Goal: Task Accomplishment & Management: Manage account settings

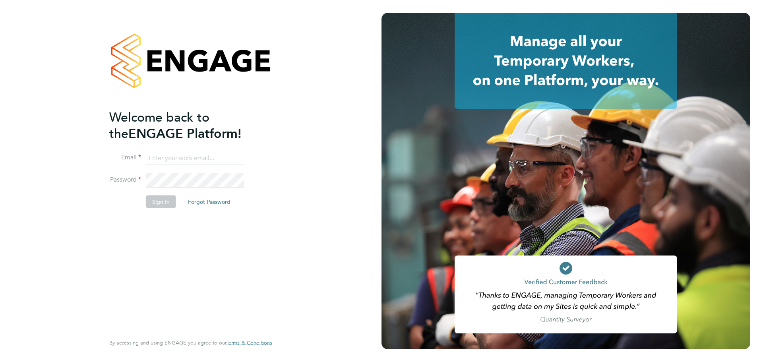
type input "lewis.saunders@randstadcpe.com"
click at [154, 202] on button "Sign In" at bounding box center [161, 202] width 30 height 13
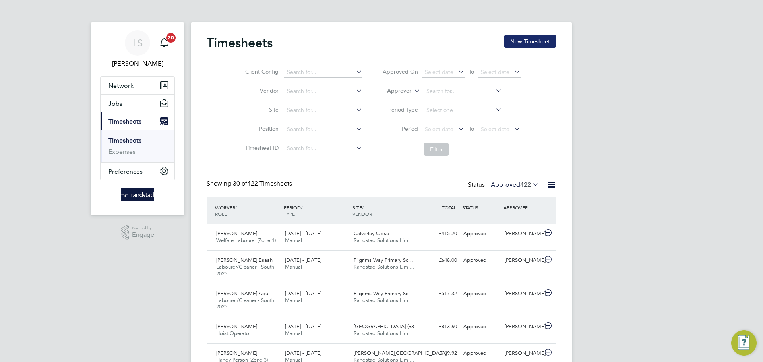
click at [522, 41] on button "New Timesheet" at bounding box center [530, 41] width 52 height 13
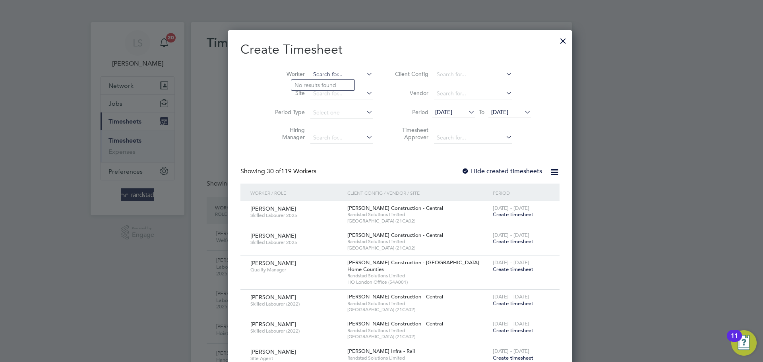
click at [310, 77] on input at bounding box center [341, 74] width 62 height 11
click at [296, 87] on b "[PERSON_NAME]" at bounding box center [317, 85] width 46 height 7
type input "[PERSON_NAME] Esaah"
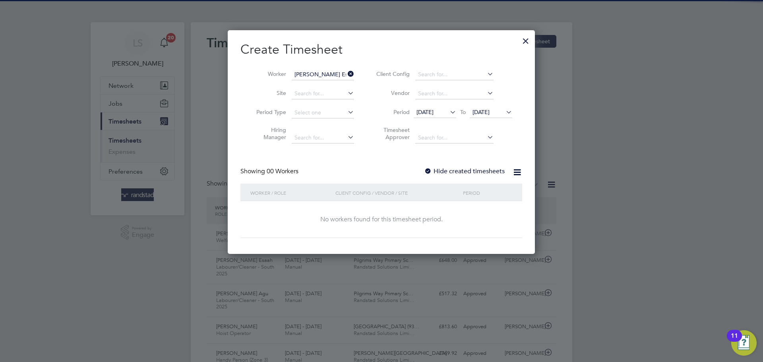
click at [438, 172] on label "Hide created timesheets" at bounding box center [464, 171] width 81 height 8
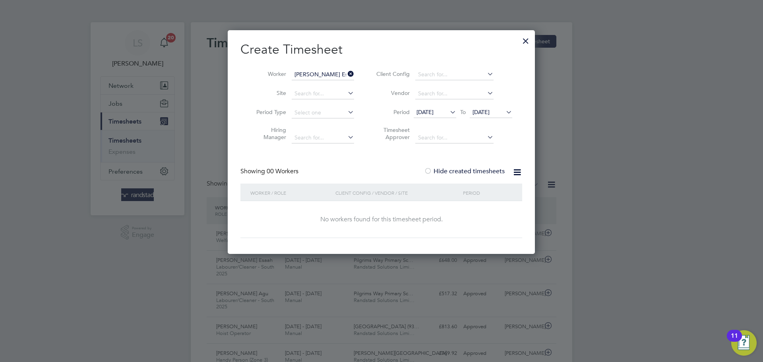
click at [484, 112] on span "[DATE]" at bounding box center [480, 111] width 17 height 7
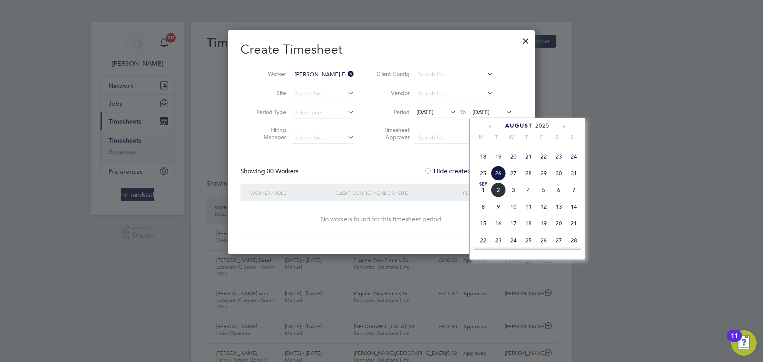
click at [495, 198] on span "2" at bounding box center [498, 189] width 15 height 15
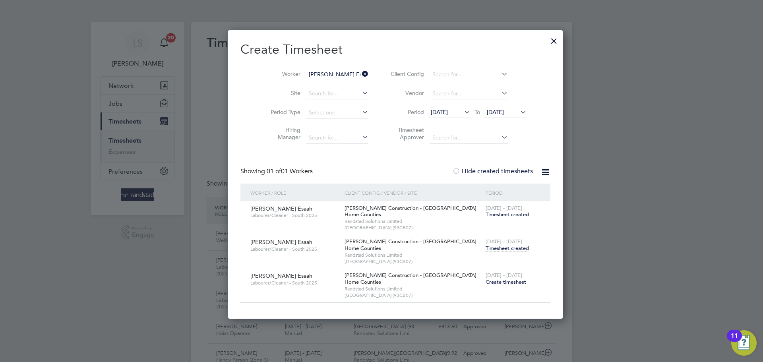
click at [498, 249] on span "Timesheet created" at bounding box center [507, 248] width 43 height 7
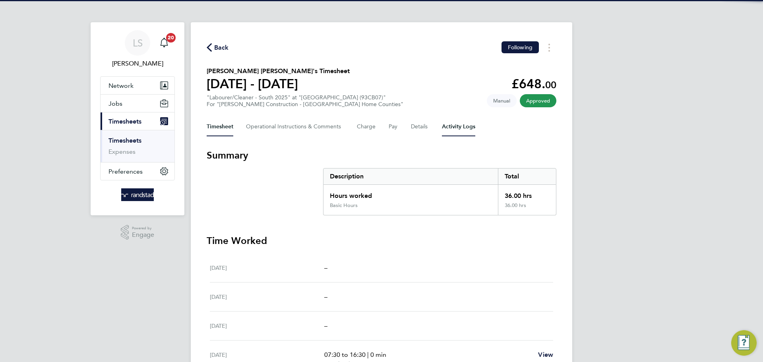
click at [456, 129] on Logs-tab "Activity Logs" at bounding box center [458, 126] width 33 height 19
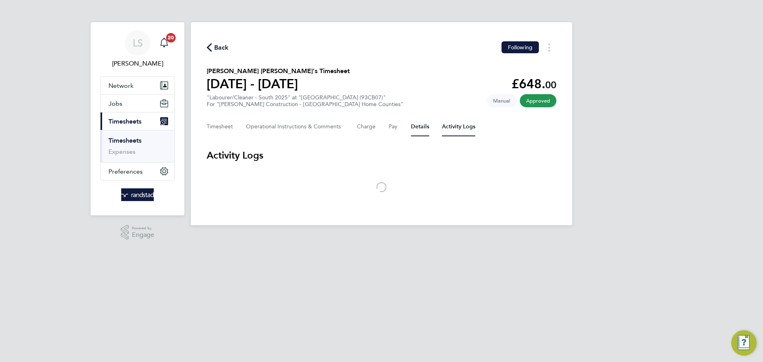
click at [414, 123] on button "Details" at bounding box center [420, 126] width 18 height 19
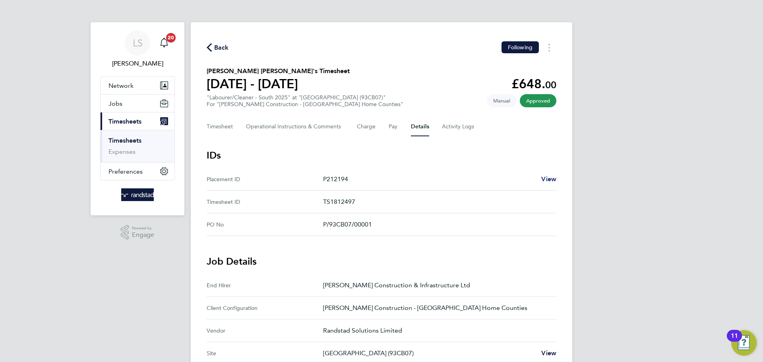
click at [543, 178] on span "View" at bounding box center [548, 179] width 15 height 8
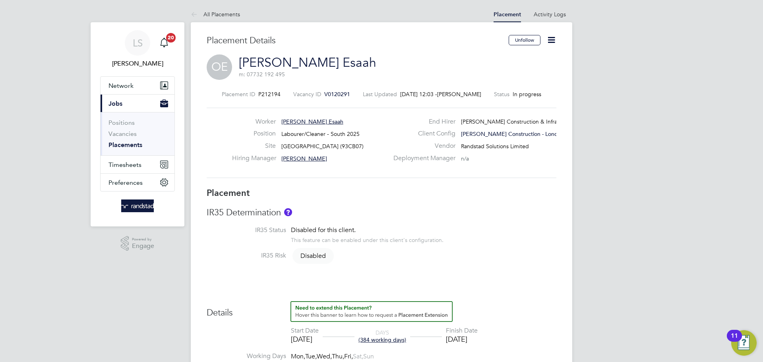
click at [551, 42] on icon at bounding box center [551, 40] width 10 height 10
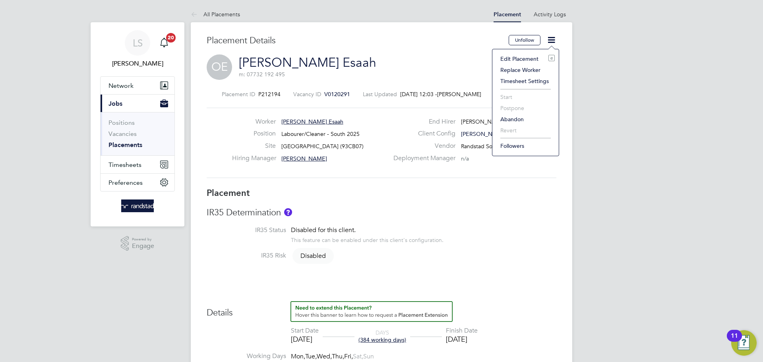
click at [521, 59] on li "Edit Placement e" at bounding box center [525, 58] width 58 height 11
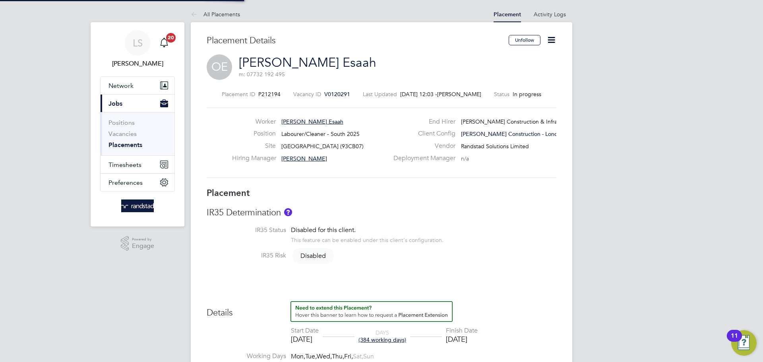
type input "[PERSON_NAME]"
type input "02 Apr 2024"
type input "21 Sep 2025"
type input "08:00"
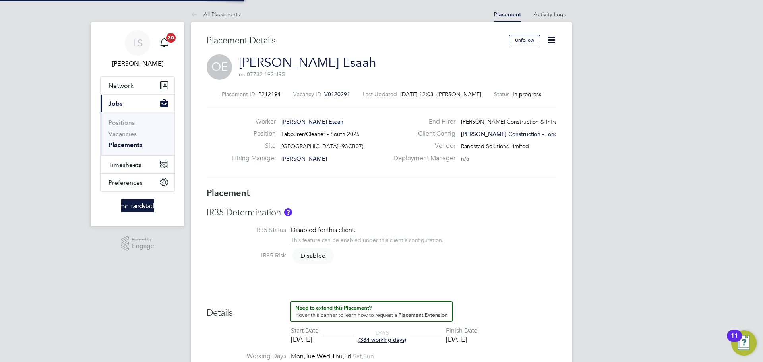
type input "18:00"
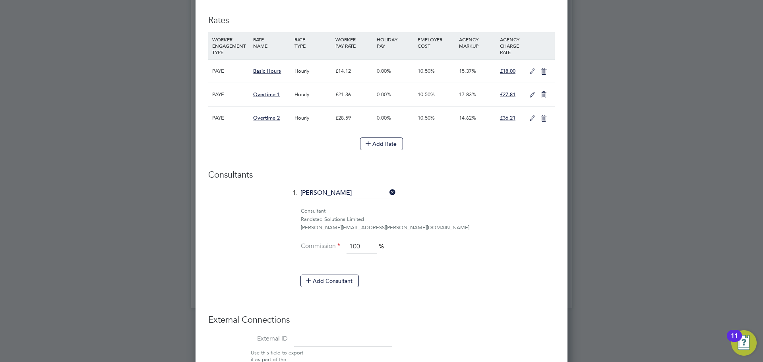
click at [529, 75] on icon at bounding box center [532, 71] width 10 height 6
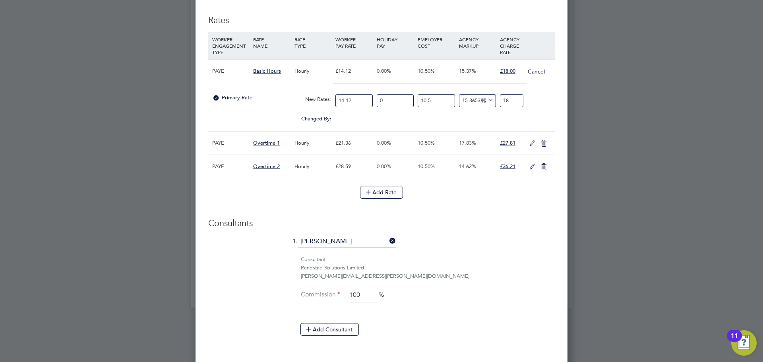
click at [502, 107] on input "18" at bounding box center [511, 100] width 23 height 13
type input "1"
type input "21.77457603219976"
type input "19"
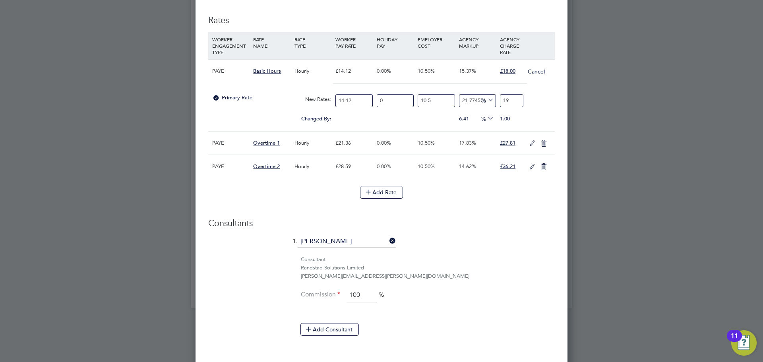
type input "22.415494853421865"
type input "19.1"
type input "22.80004614615513"
type input "19.16"
click at [533, 111] on div "Primary Rate New Rates: 14.12 0 n/a 10.5 n/a 22.80004614615513 3.5574 % 19.16" at bounding box center [381, 100] width 347 height 21
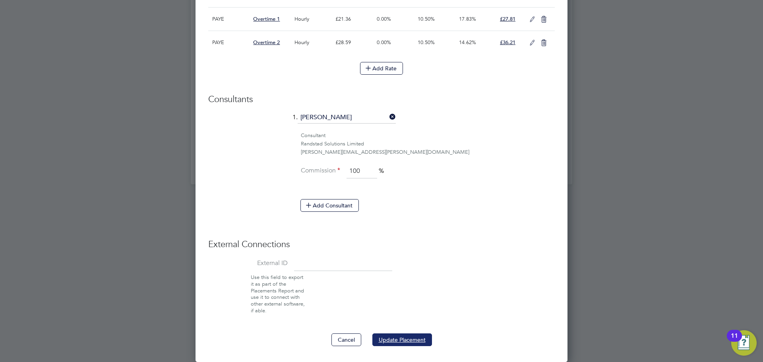
click at [411, 341] on button "Update Placement" at bounding box center [402, 339] width 60 height 13
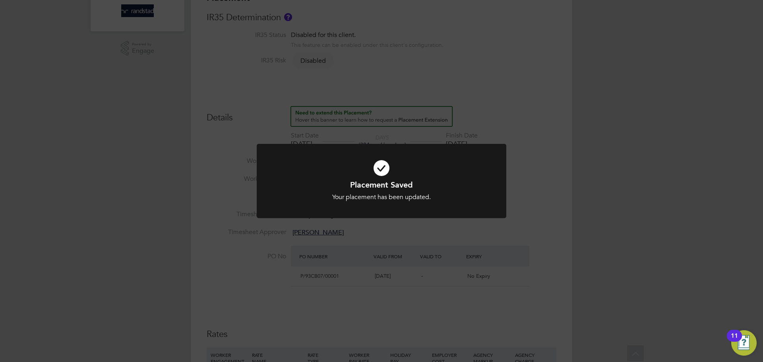
click at [495, 256] on div "Placement Saved Your placement has been updated. Cancel Okay" at bounding box center [381, 181] width 763 height 362
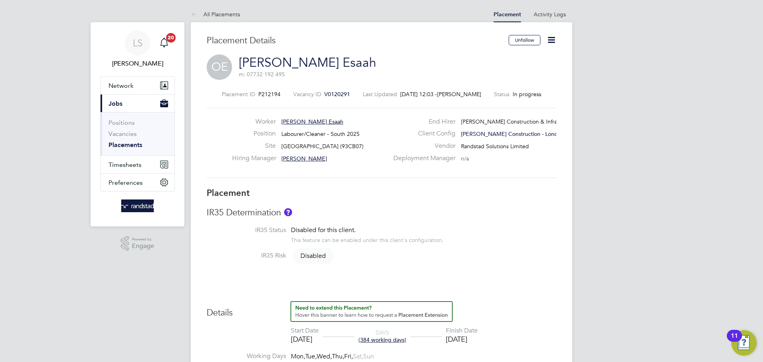
scroll to position [4, 4]
click at [216, 16] on link "All Placements" at bounding box center [215, 14] width 49 height 7
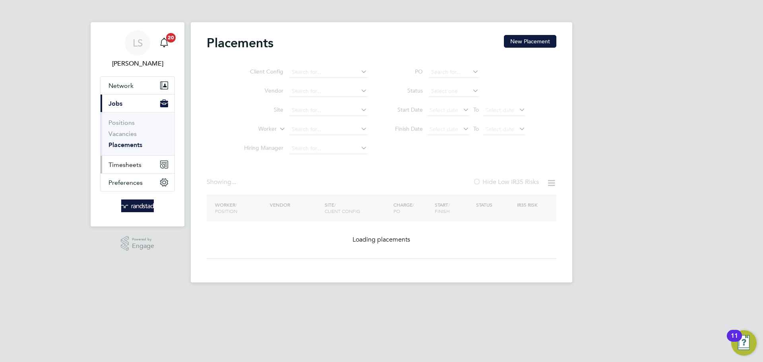
click at [129, 163] on span "Timesheets" at bounding box center [124, 165] width 33 height 8
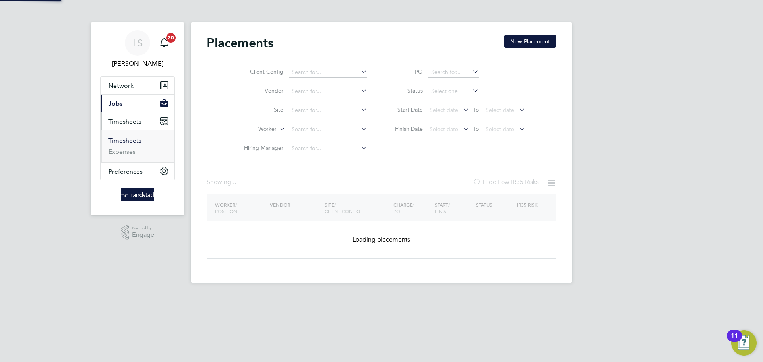
click at [120, 139] on link "Timesheets" at bounding box center [124, 141] width 33 height 8
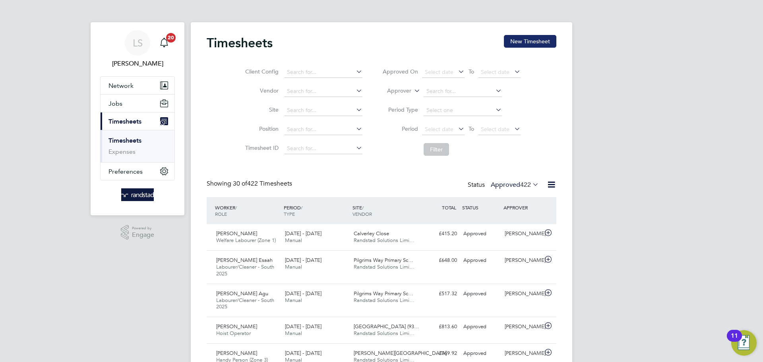
click at [525, 36] on button "New Timesheet" at bounding box center [530, 41] width 52 height 13
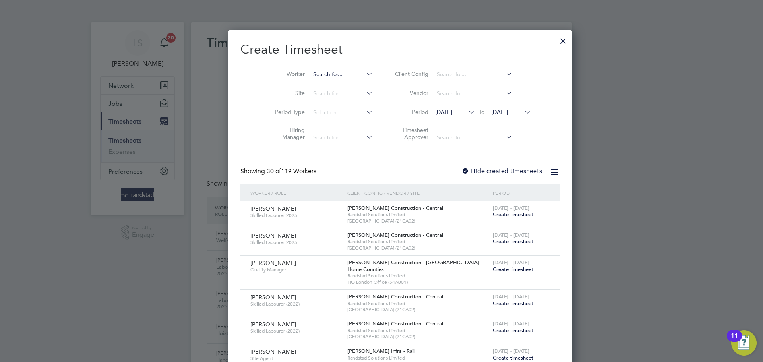
click at [311, 76] on input at bounding box center [341, 74] width 62 height 11
click at [307, 87] on b "[PERSON_NAME]" at bounding box center [317, 85] width 46 height 7
type input "[PERSON_NAME] Esaah"
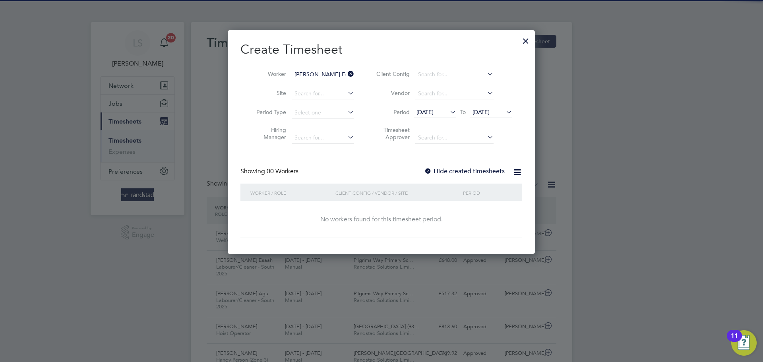
click at [458, 168] on label "Hide created timesheets" at bounding box center [464, 171] width 81 height 8
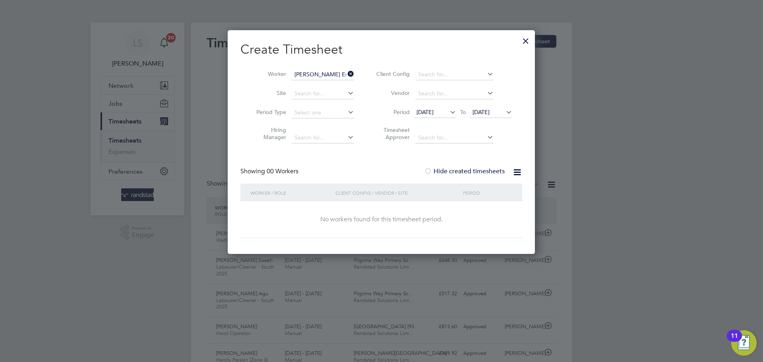
click at [487, 114] on span "[DATE]" at bounding box center [480, 111] width 17 height 7
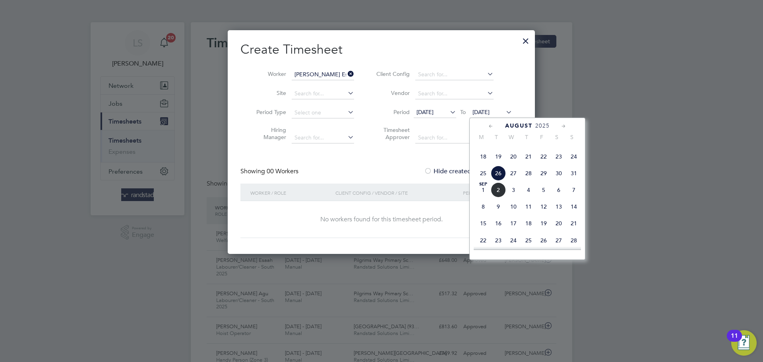
click at [494, 198] on span "2" at bounding box center [498, 189] width 15 height 15
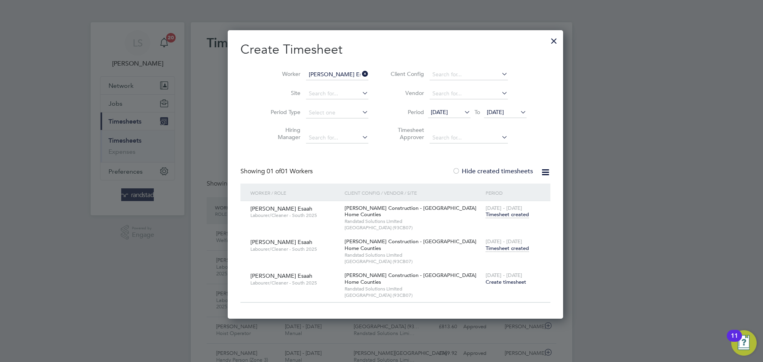
click at [491, 250] on span "Timesheet created" at bounding box center [507, 248] width 43 height 7
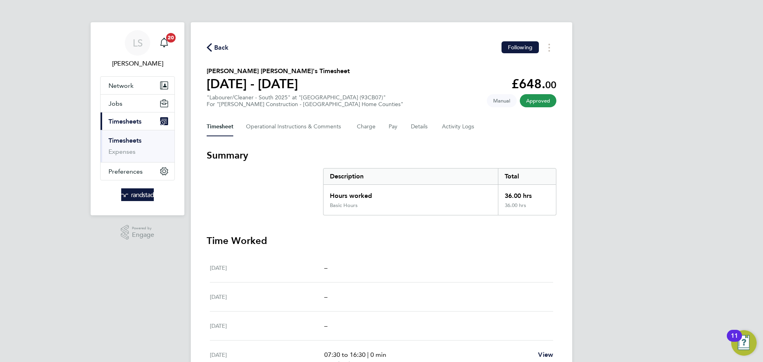
click at [436, 129] on div "Timesheet Operational Instructions & Comments Charge Pay Details Activity Logs" at bounding box center [382, 126] width 350 height 19
